Goal: Find specific page/section: Find specific page/section

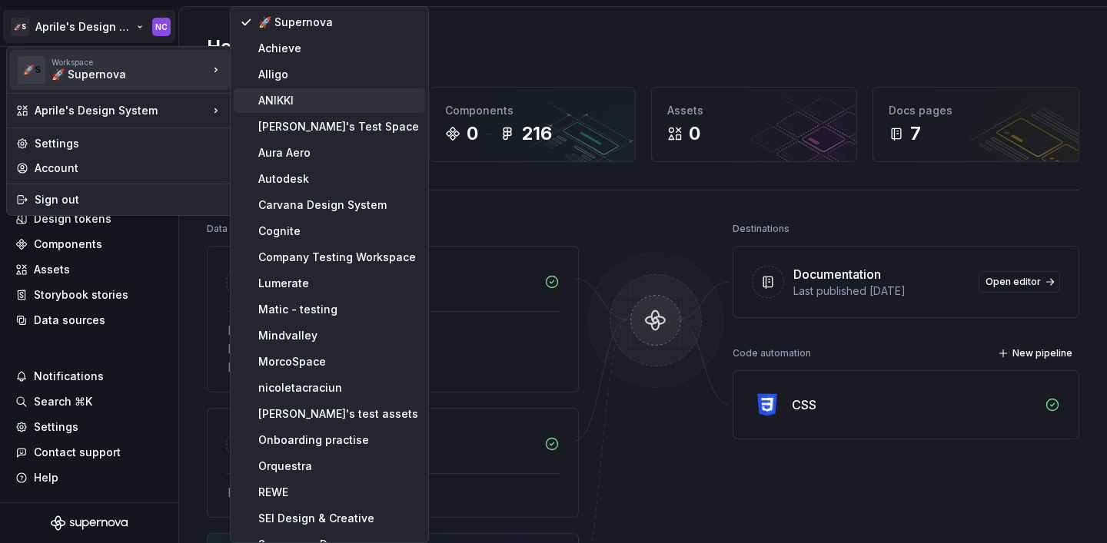
click at [297, 104] on div "ANIKKI" at bounding box center [338, 100] width 161 height 15
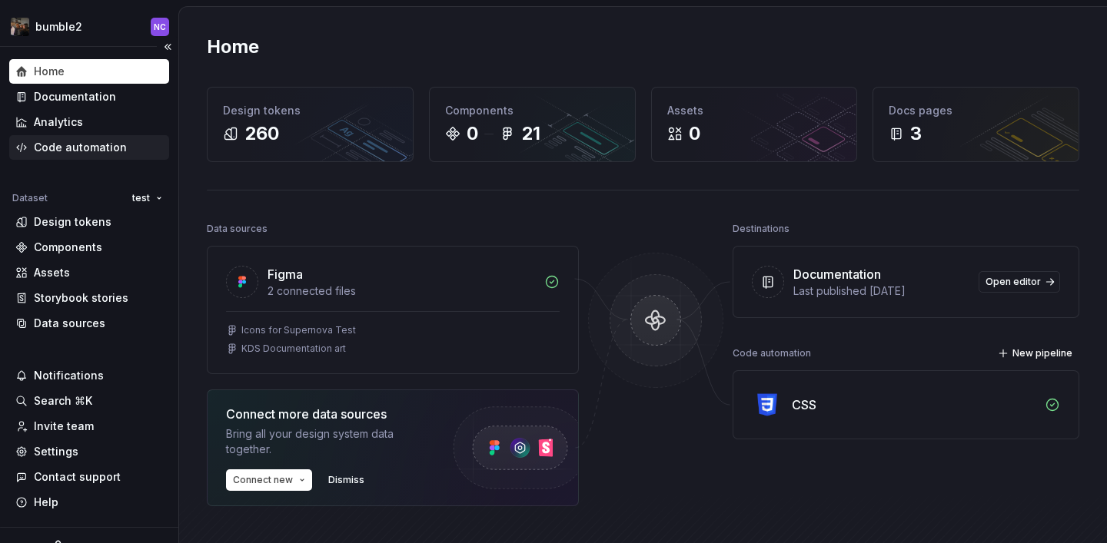
click at [88, 147] on div "Code automation" at bounding box center [80, 147] width 93 height 15
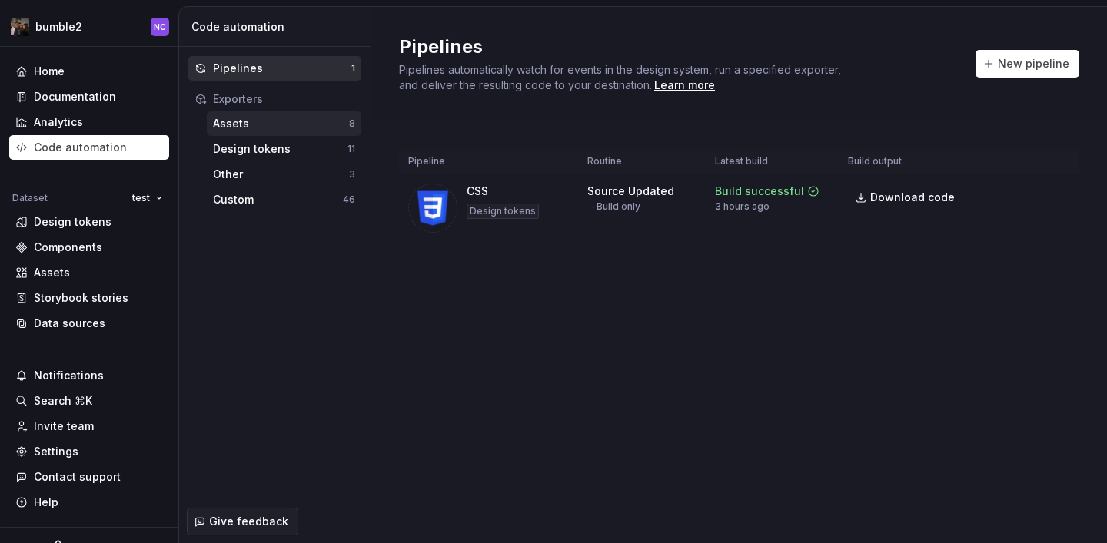
click at [289, 129] on div "Assets" at bounding box center [281, 123] width 136 height 15
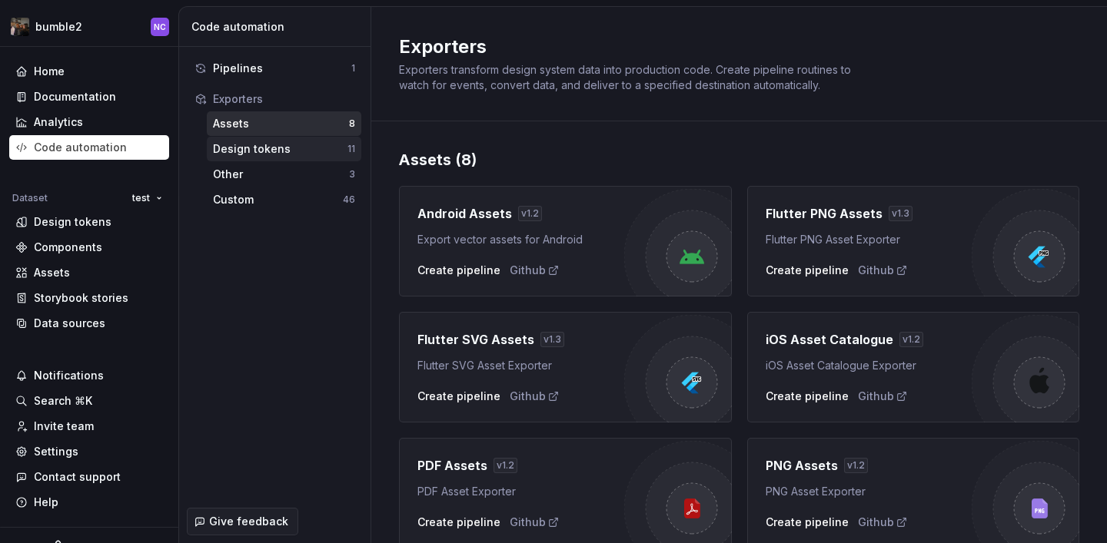
click at [294, 149] on div "Design tokens" at bounding box center [280, 148] width 134 height 15
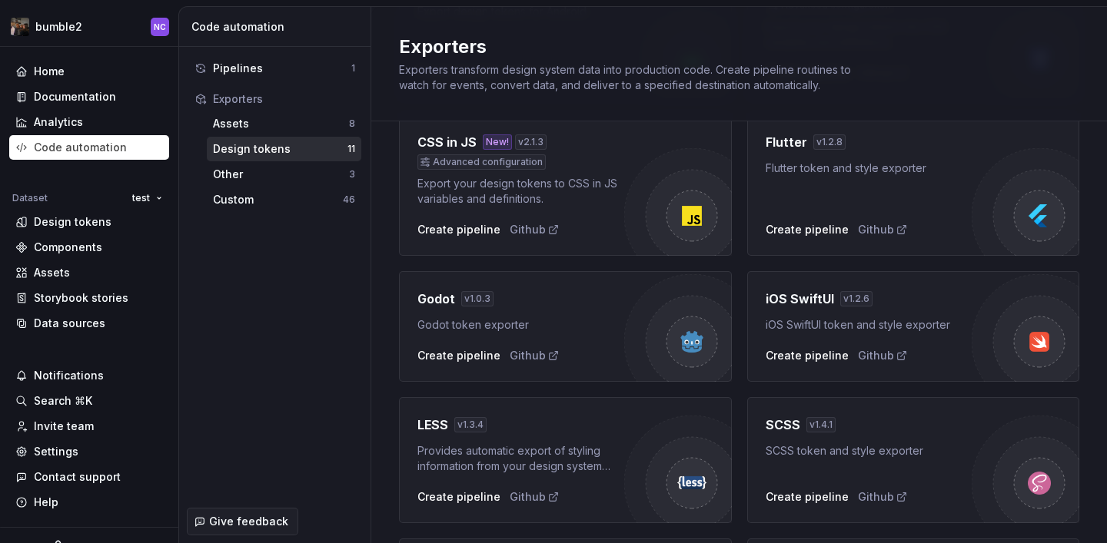
scroll to position [246, 0]
